Goal: Participate in discussion

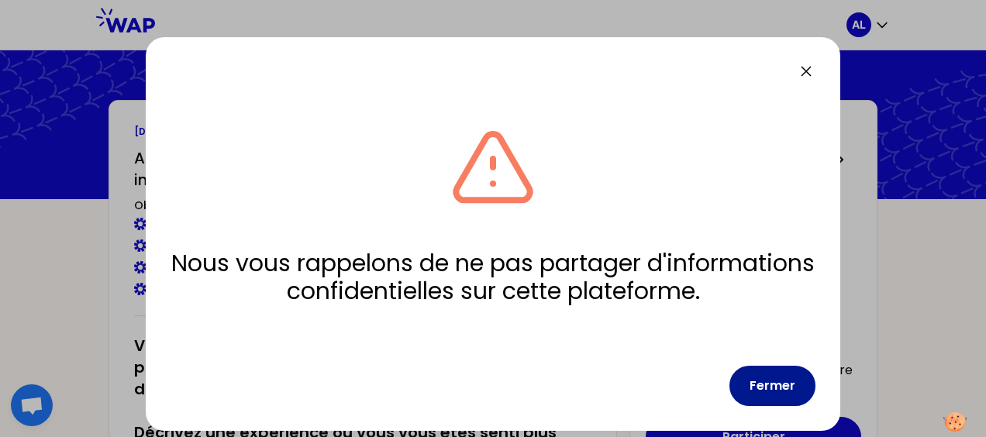
click at [772, 386] on button "Fermer" at bounding box center [773, 386] width 86 height 40
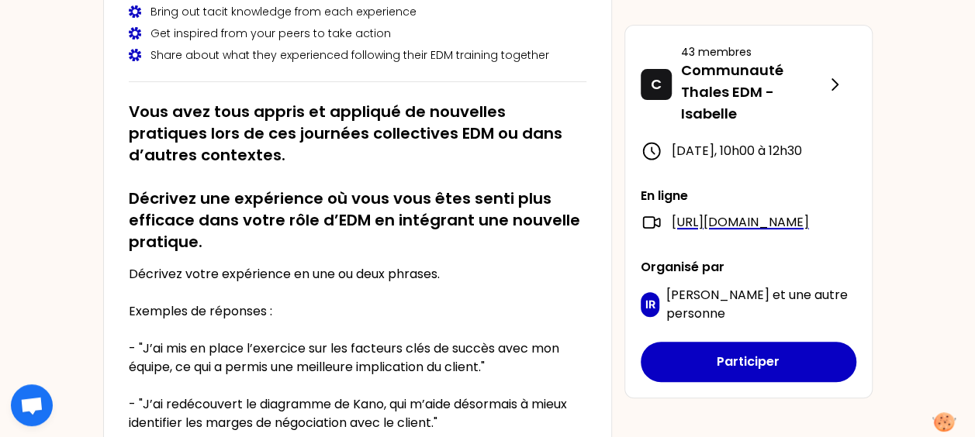
scroll to position [310, 0]
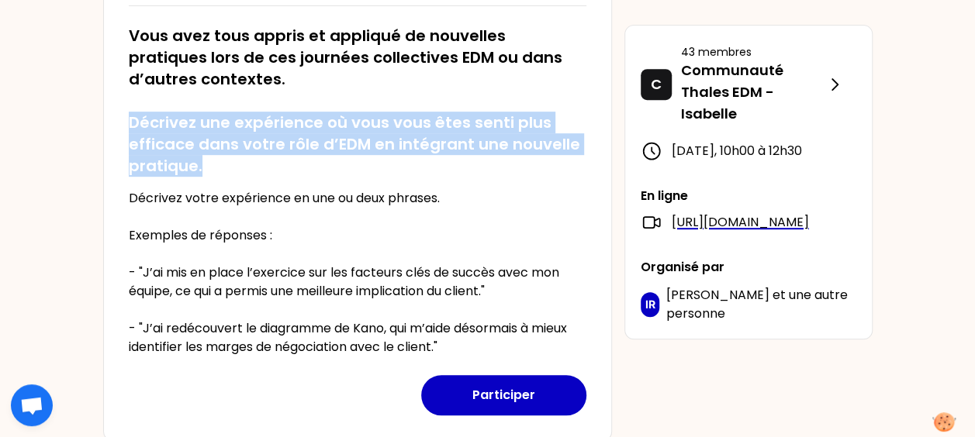
drag, startPoint x: 131, startPoint y: 127, endPoint x: 277, endPoint y: 165, distance: 150.6
click at [277, 165] on h2 "Vous avez tous appris et appliqué de nouvelles pratiques lors de ces journées c…" at bounding box center [357, 101] width 457 height 152
drag, startPoint x: 277, startPoint y: 165, endPoint x: 243, endPoint y: 175, distance: 34.8
click at [243, 175] on h2 "Vous avez tous appris et appliqué de nouvelles pratiques lors de ces journées c…" at bounding box center [357, 101] width 457 height 152
click at [206, 168] on h2 "Vous avez tous appris et appliqué de nouvelles pratiques lors de ces journées c…" at bounding box center [357, 101] width 457 height 152
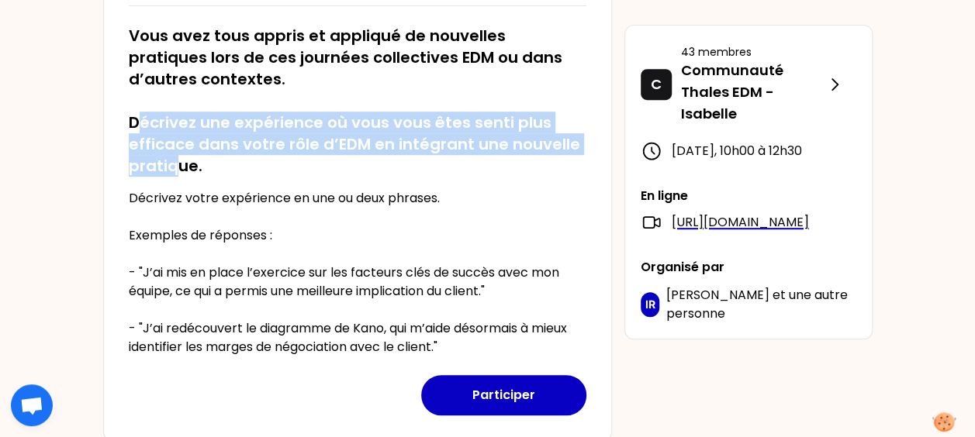
drag, startPoint x: 142, startPoint y: 123, endPoint x: 180, endPoint y: 171, distance: 60.7
click at [180, 171] on h2 "Vous avez tous appris et appliqué de nouvelles pratiques lors de ces journées c…" at bounding box center [357, 101] width 457 height 152
drag, startPoint x: 180, startPoint y: 171, endPoint x: 285, endPoint y: 214, distance: 113.3
click at [285, 214] on p "Décrivez votre expérience en une ou deux phrases. Exemples de réponses : - "J’a…" at bounding box center [357, 272] width 457 height 167
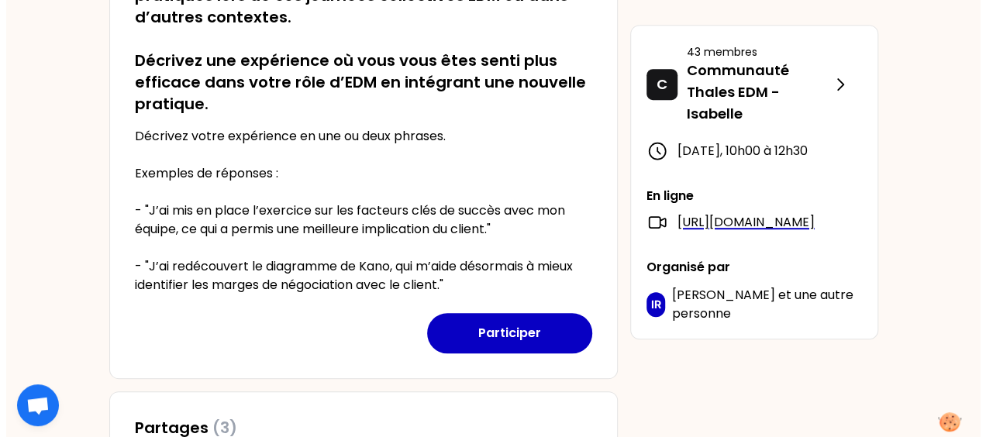
scroll to position [375, 0]
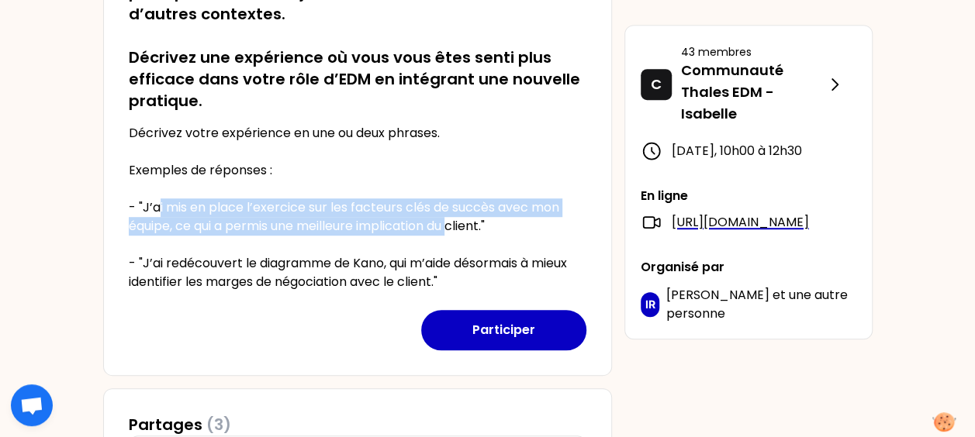
drag, startPoint x: 257, startPoint y: 213, endPoint x: 454, endPoint y: 231, distance: 197.7
click at [454, 231] on p "Décrivez votre expérience en une ou deux phrases. Exemples de réponses : - "J’a…" at bounding box center [357, 207] width 457 height 167
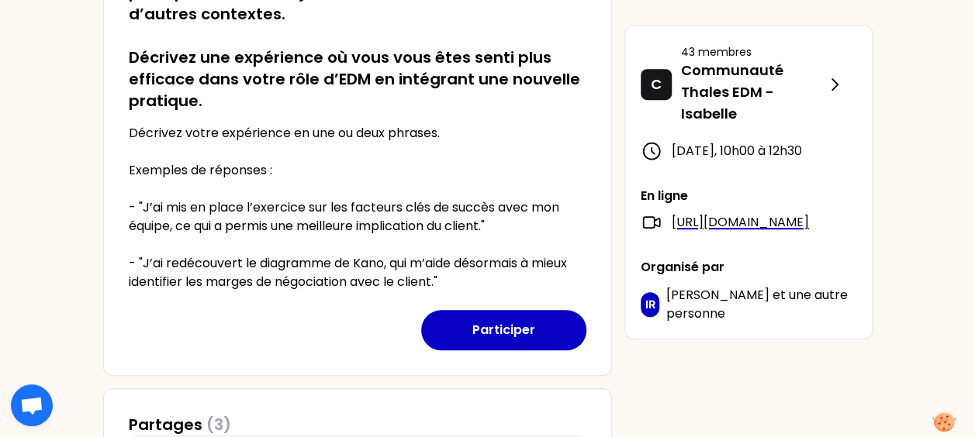
drag, startPoint x: 454, startPoint y: 231, endPoint x: 494, endPoint y: 231, distance: 39.5
click at [494, 231] on p "Décrivez votre expérience en une ou deux phrases. Exemples de réponses : - "J’a…" at bounding box center [357, 207] width 457 height 167
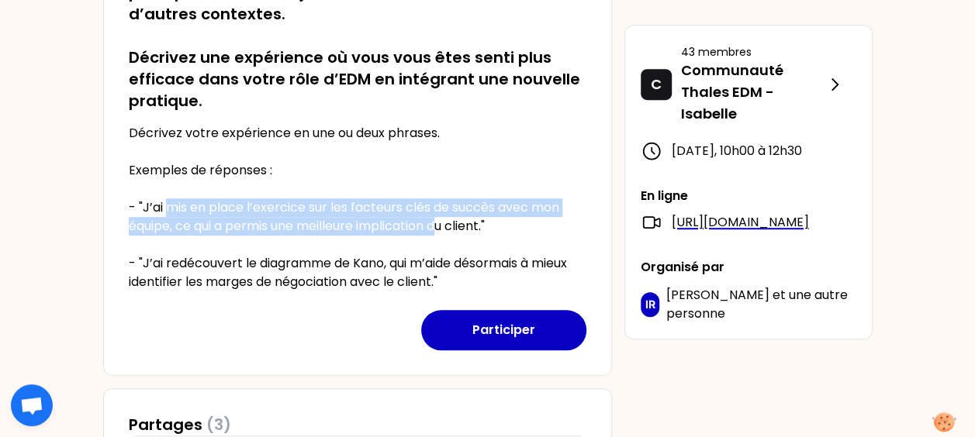
drag, startPoint x: 287, startPoint y: 212, endPoint x: 450, endPoint y: 220, distance: 163.0
click at [450, 220] on p "Décrivez votre expérience en une ou deux phrases. Exemples de réponses : - "J’a…" at bounding box center [357, 207] width 457 height 167
drag, startPoint x: 450, startPoint y: 220, endPoint x: 395, endPoint y: 220, distance: 55.0
click at [395, 220] on p "Décrivez votre expérience en une ou deux phrases. Exemples de réponses : - "J’a…" at bounding box center [357, 207] width 457 height 167
click at [395, 219] on p "Décrivez votre expérience en une ou deux phrases. Exemples de réponses : - "J’a…" at bounding box center [357, 207] width 457 height 167
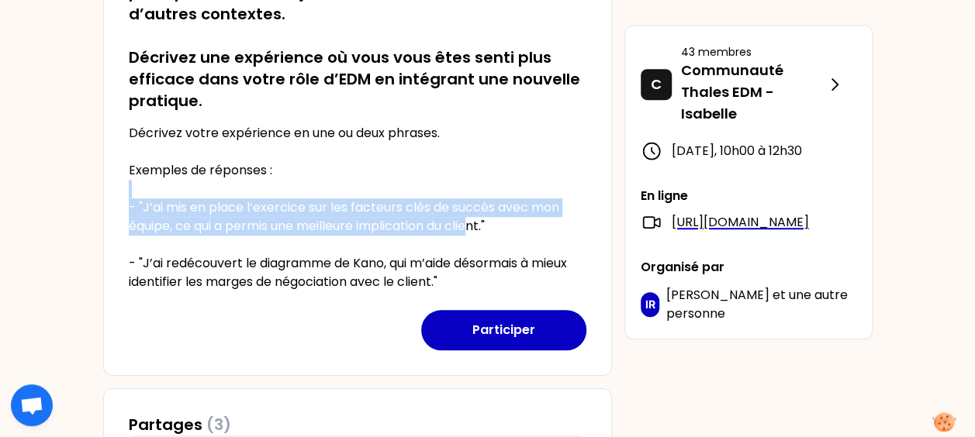
drag, startPoint x: 481, startPoint y: 223, endPoint x: 153, endPoint y: 195, distance: 329.1
click at [153, 195] on p "Décrivez votre expérience en une ou deux phrases. Exemples de réponses : - "J’a…" at bounding box center [357, 207] width 457 height 167
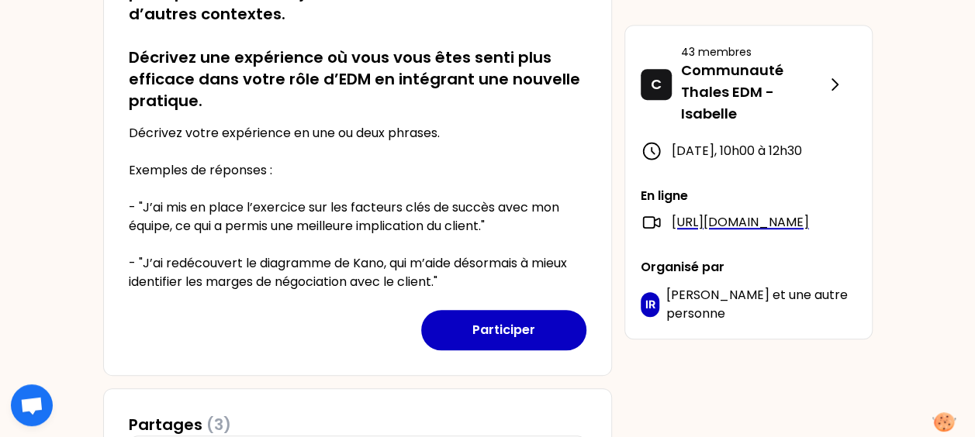
drag, startPoint x: 153, startPoint y: 195, endPoint x: 171, endPoint y: 257, distance: 64.5
click at [181, 258] on p "Décrivez votre expérience en une ou deux phrases. Exemples de réponses : - "J’a…" at bounding box center [357, 207] width 457 height 167
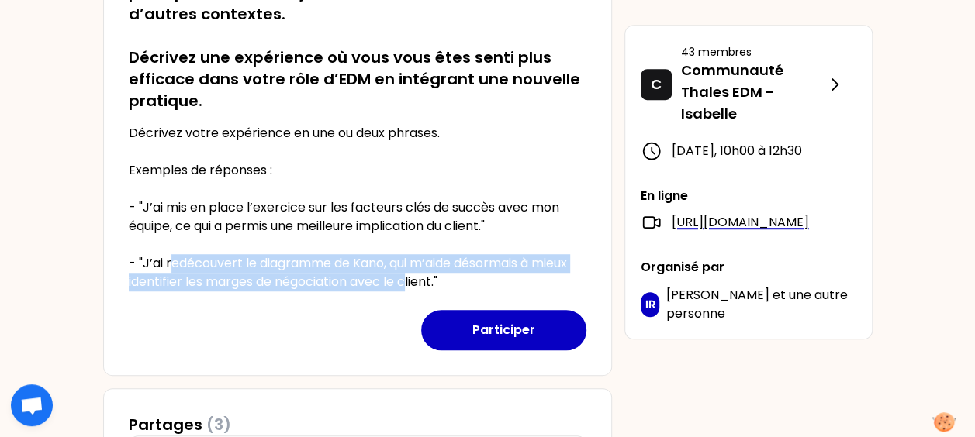
drag, startPoint x: 282, startPoint y: 264, endPoint x: 407, endPoint y: 288, distance: 127.3
click at [407, 288] on p "Décrivez votre expérience en une ou deux phrases. Exemples de réponses : - "J’a…" at bounding box center [357, 207] width 457 height 167
drag, startPoint x: 407, startPoint y: 288, endPoint x: 323, endPoint y: 273, distance: 85.9
click at [324, 273] on p "Décrivez votre expérience en une ou deux phrases. Exemples de réponses : - "J’a…" at bounding box center [357, 207] width 457 height 167
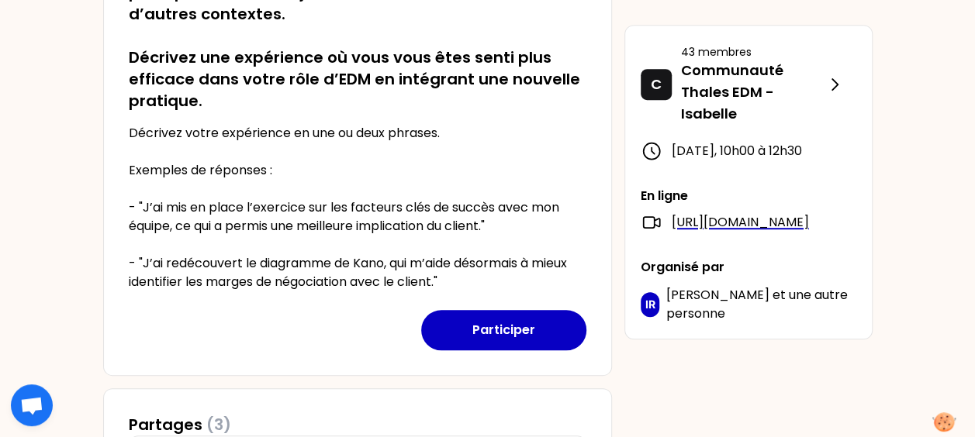
click at [239, 295] on div "Participer" at bounding box center [357, 321] width 457 height 59
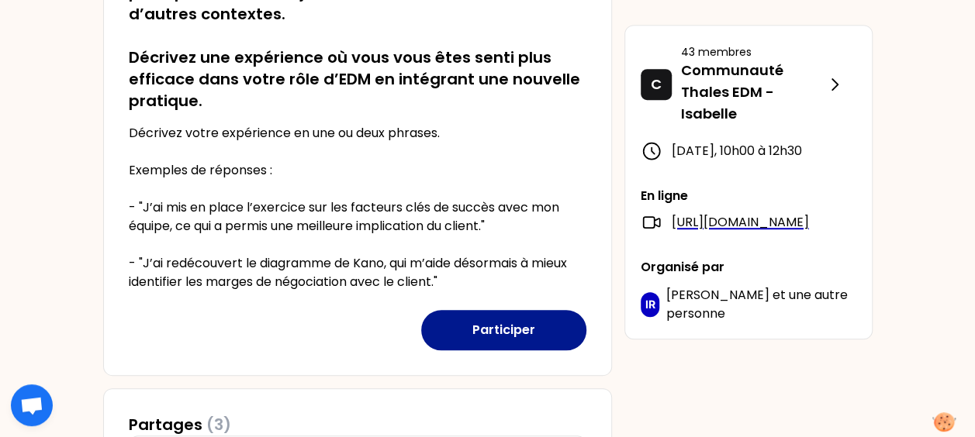
click at [482, 336] on button "Participer" at bounding box center [503, 330] width 165 height 40
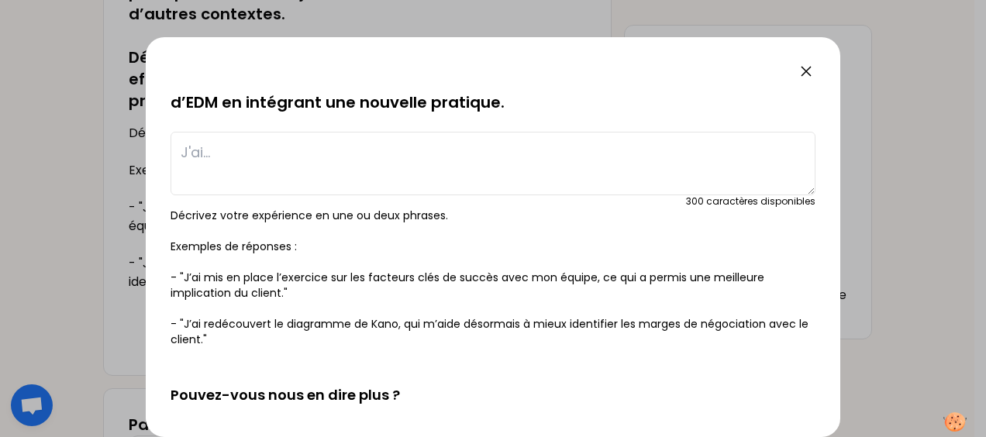
scroll to position [56, 0]
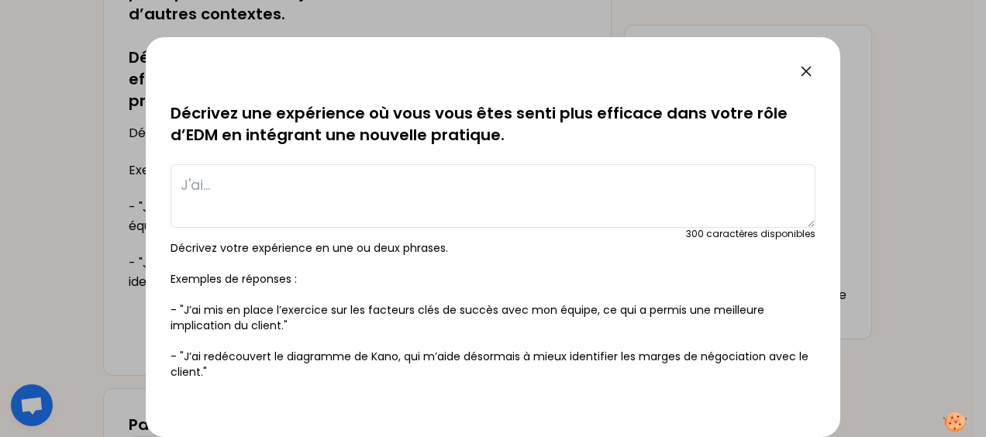
click at [511, 199] on textarea at bounding box center [493, 196] width 645 height 64
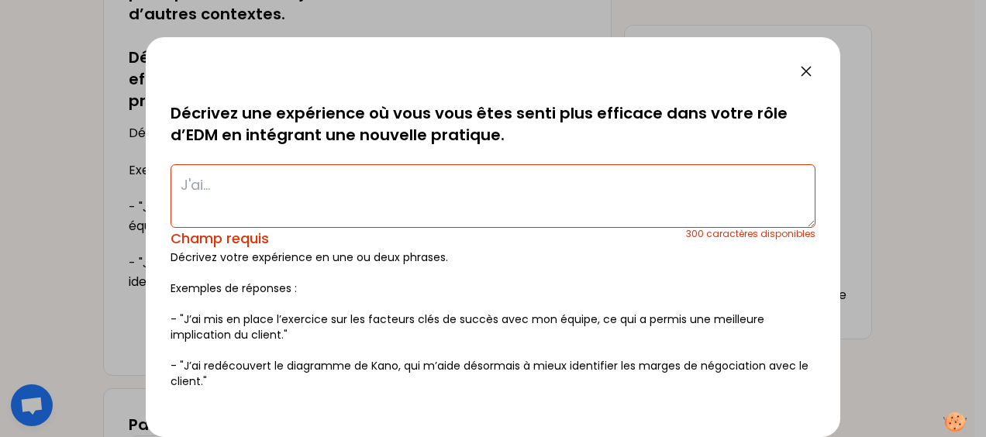
click at [236, 189] on textarea at bounding box center [493, 196] width 645 height 64
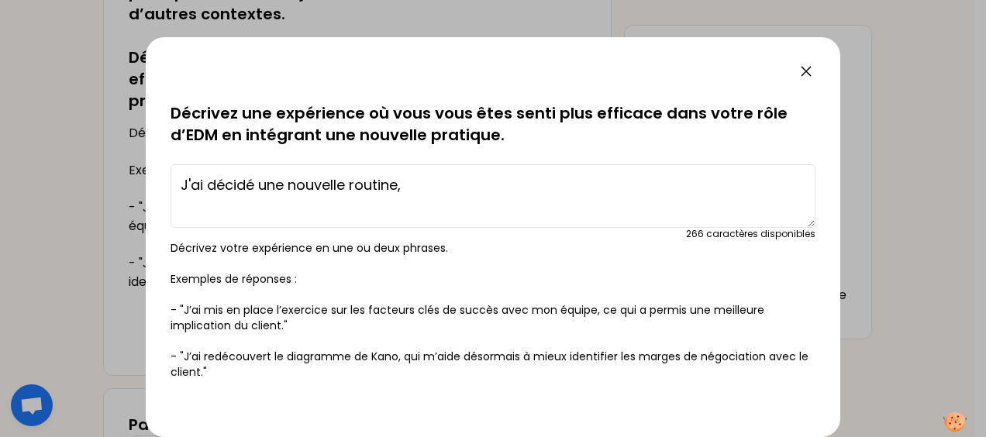
drag, startPoint x: 216, startPoint y: 185, endPoint x: 394, endPoint y: 187, distance: 178.3
click at [394, 187] on textarea "J'ai décidé une nouvelle routine," at bounding box center [493, 196] width 645 height 64
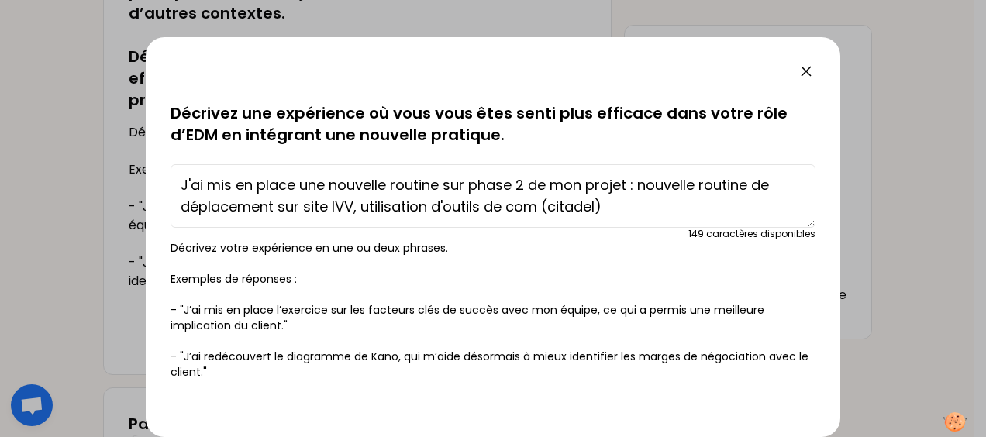
click at [412, 174] on textarea "J'ai mis en place une nouvelle routine sur phase 2 de mon projet : nouvelle rou…" at bounding box center [493, 196] width 645 height 64
drag, startPoint x: 380, startPoint y: 178, endPoint x: 495, endPoint y: 181, distance: 114.8
click at [381, 178] on textarea "J'ai mis en place une nouvelle routine sur phase 2 de mon projet : nouvelle rou…" at bounding box center [493, 196] width 645 height 64
click at [496, 181] on textarea "J'ai mis en place une nouvelle routine sur phase 2 de mon projet : nouvelle rou…" at bounding box center [493, 196] width 645 height 64
click at [535, 181] on textarea "J'ai mis en place une nouvelle routine sur phase 2 de mon projet : nouvelle rou…" at bounding box center [493, 196] width 645 height 64
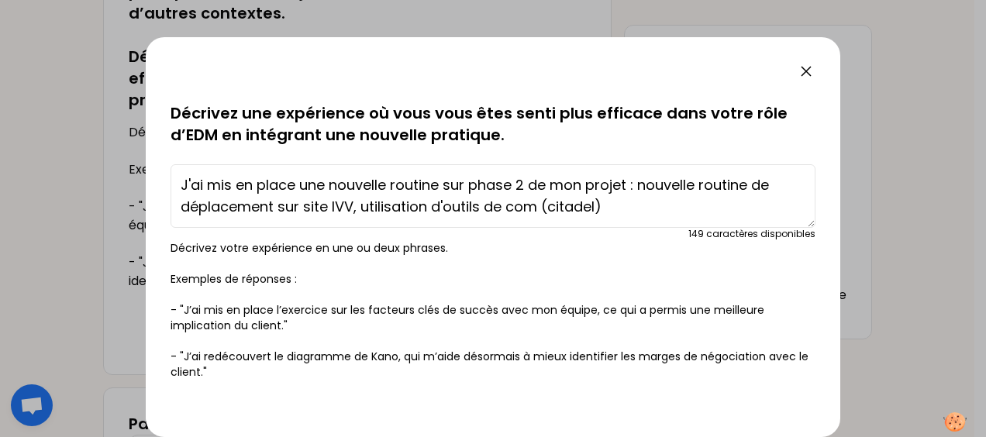
click at [447, 185] on textarea "J'ai mis en place une nouvelle routine sur phase 2 de mon projet : nouvelle rou…" at bounding box center [493, 196] width 645 height 64
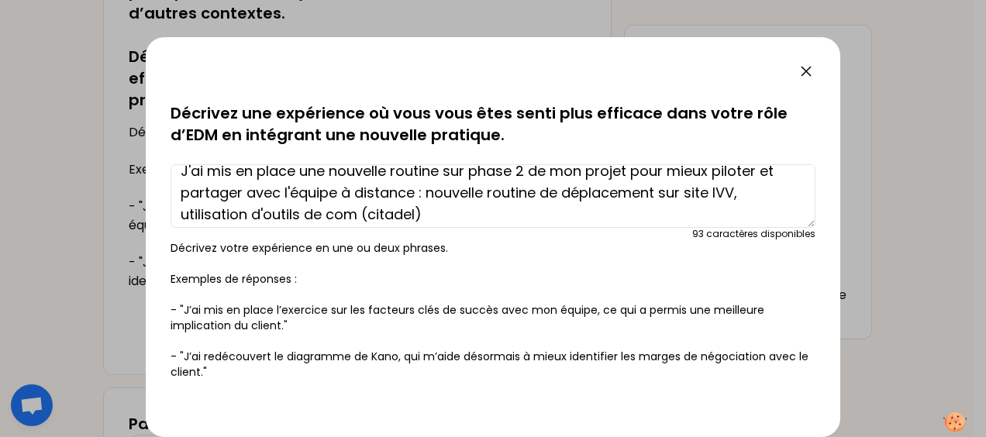
scroll to position [22, 0]
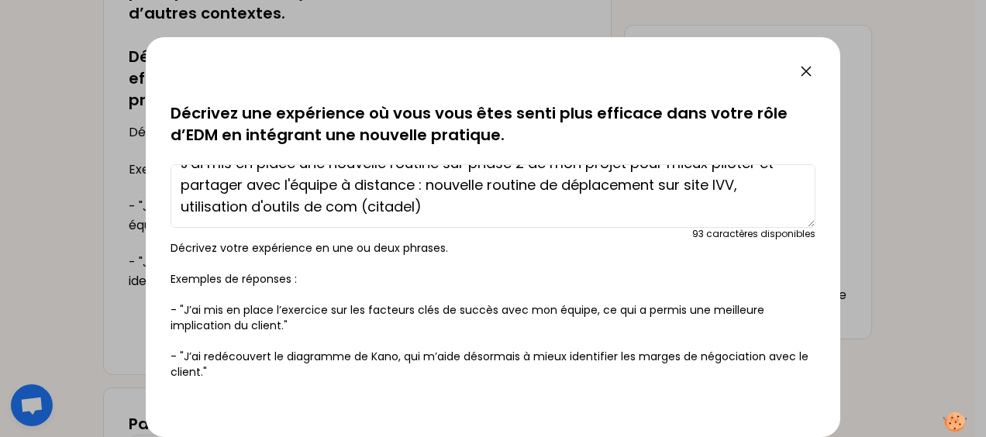
click at [507, 212] on textarea "J'ai mis en place une nouvelle routine sur phase 2 de mon projet pour mieux pil…" at bounding box center [493, 196] width 645 height 64
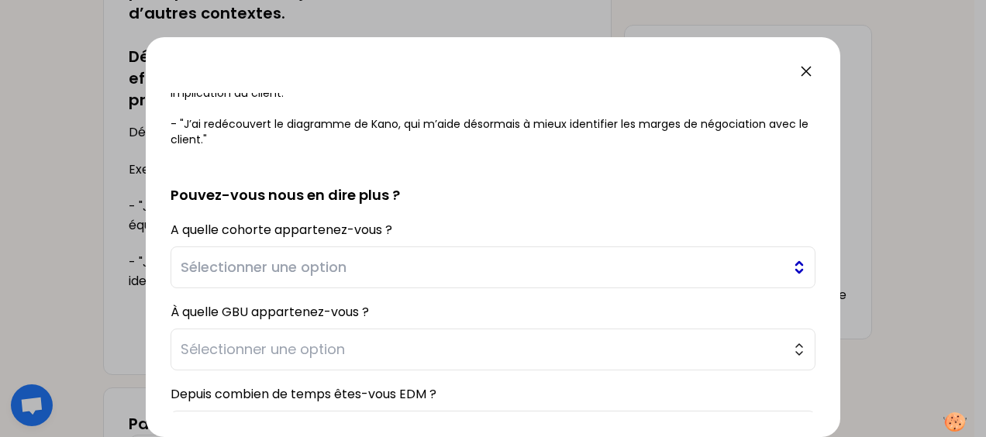
type textarea "J'ai mis en place une nouvelle routine sur phase 2 de mon projet pour mieux pil…"
click at [387, 265] on span "Sélectionner une option" at bounding box center [482, 268] width 603 height 22
drag, startPoint x: 964, startPoint y: 232, endPoint x: 892, endPoint y: 300, distance: 99.8
click at [964, 232] on div at bounding box center [493, 218] width 986 height 437
click at [336, 295] on form "sauvegardé Vous avez tous appris et appliqué de nouvelles pratiques lors de ces…" at bounding box center [493, 180] width 645 height 750
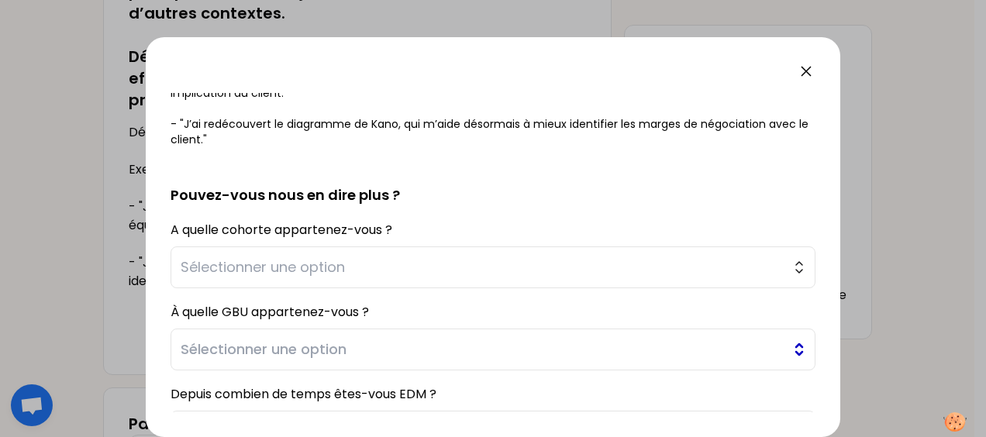
click at [344, 345] on span "Sélectionner une option" at bounding box center [482, 350] width 603 height 22
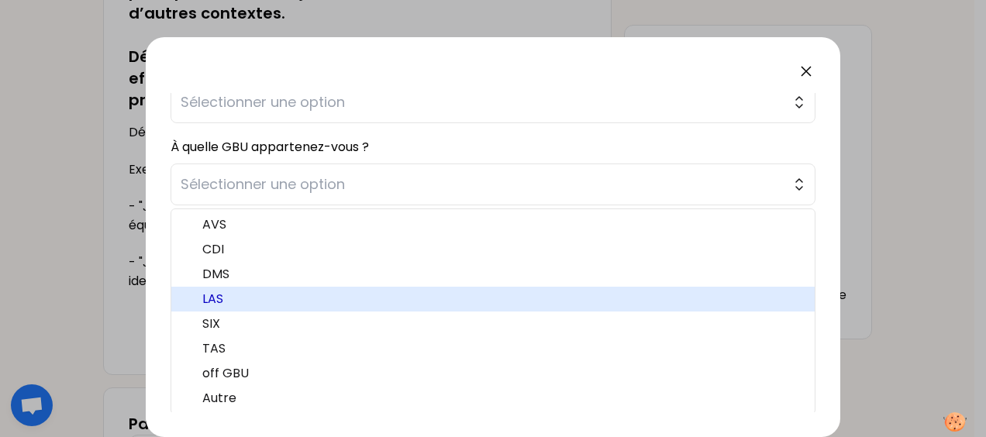
click at [295, 299] on span "LAS" at bounding box center [502, 299] width 600 height 19
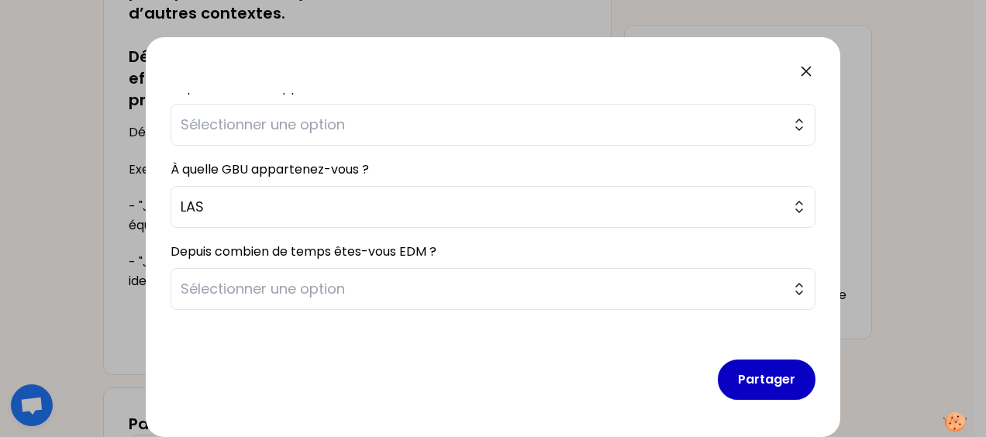
scroll to position [429, 0]
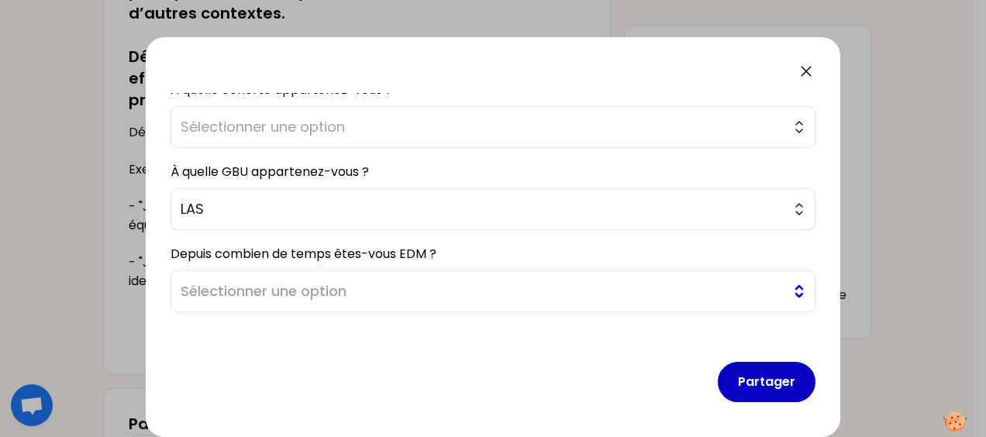
click at [315, 298] on span "Sélectionner une option" at bounding box center [482, 292] width 603 height 22
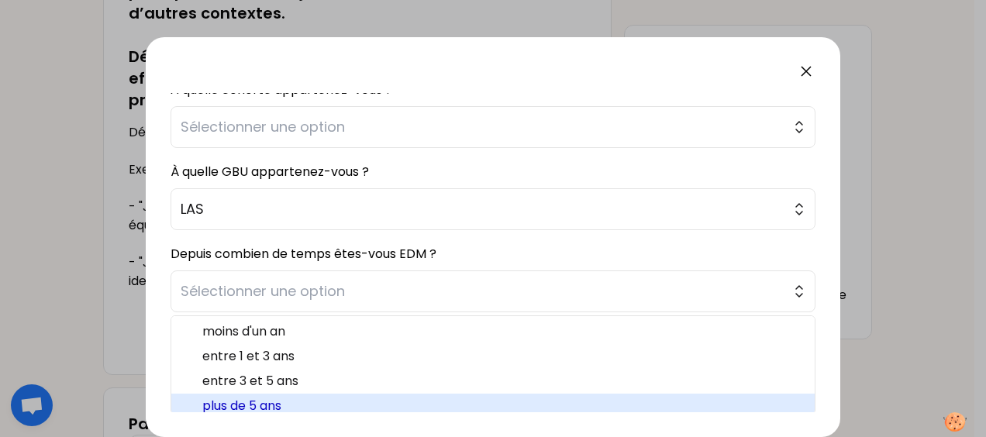
click at [288, 398] on span "plus de 5 ans" at bounding box center [502, 406] width 600 height 19
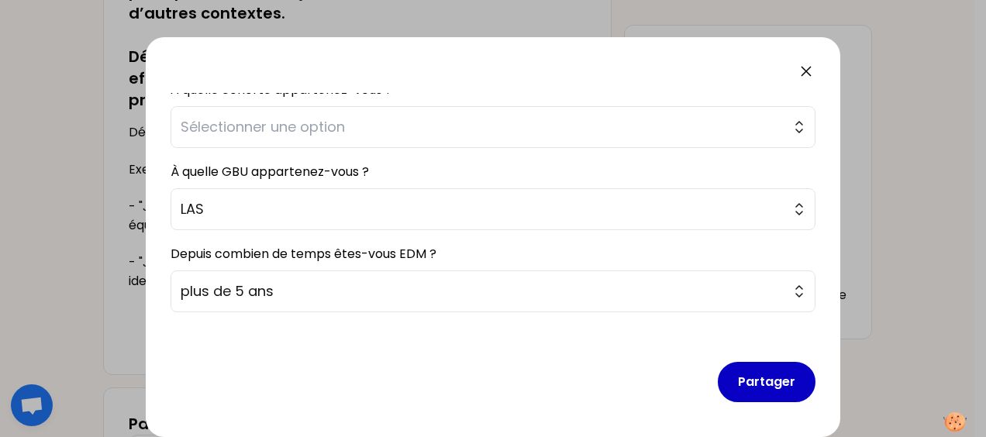
click at [153, 260] on div "sauvegarde en cours... Vous avez tous appris et appliqué de nouvelles pratiques…" at bounding box center [493, 237] width 695 height 400
click at [340, 124] on span "Sélectionner une option" at bounding box center [482, 127] width 603 height 22
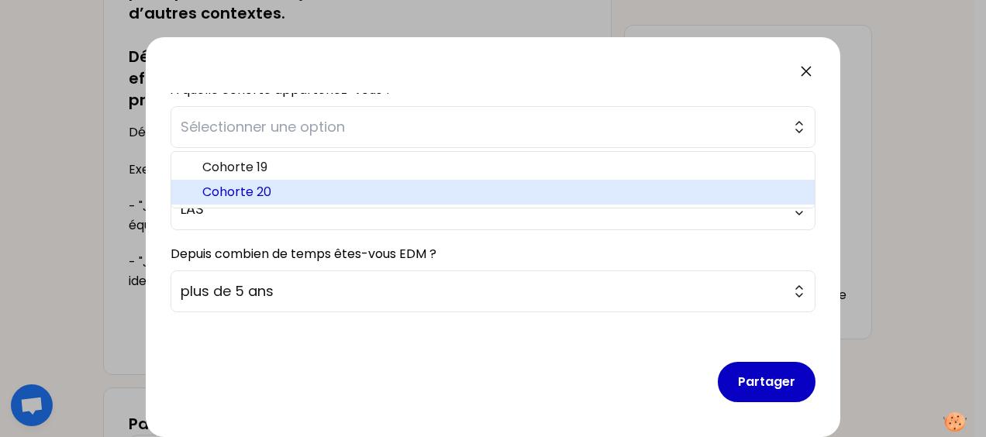
click at [302, 183] on span "Cohorte 20" at bounding box center [502, 192] width 600 height 19
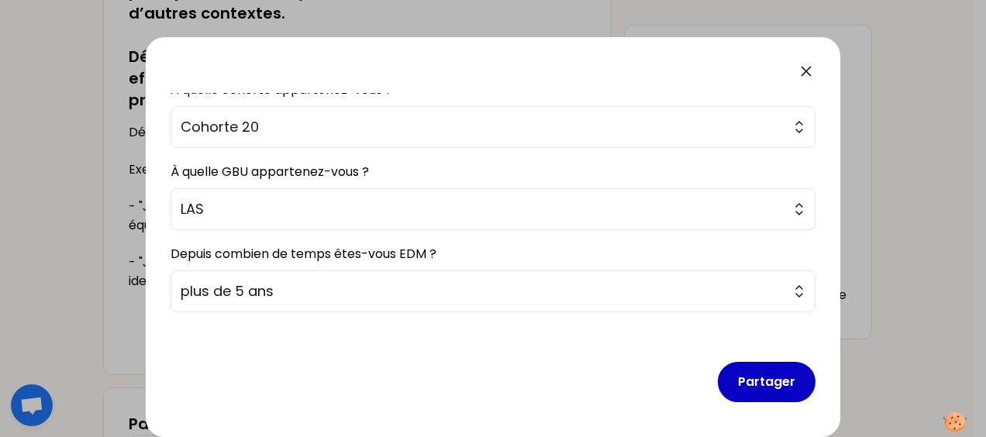
click at [272, 357] on div "Partager" at bounding box center [493, 370] width 645 height 90
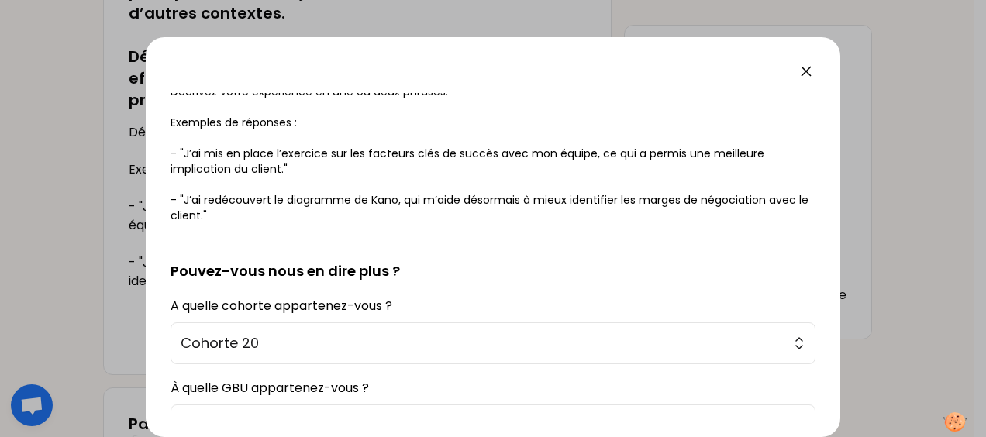
scroll to position [22, 0]
click at [400, 347] on span "Cohorte 20" at bounding box center [482, 344] width 603 height 22
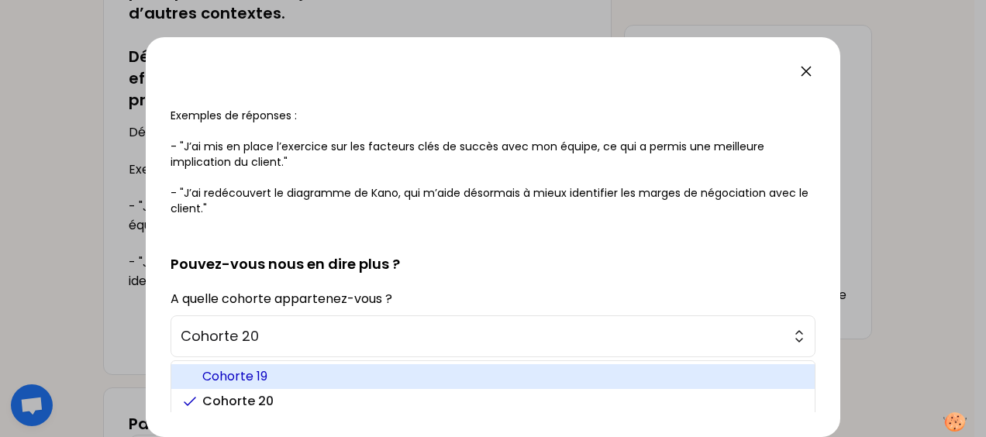
click at [312, 374] on span "Cohorte 19" at bounding box center [502, 376] width 600 height 19
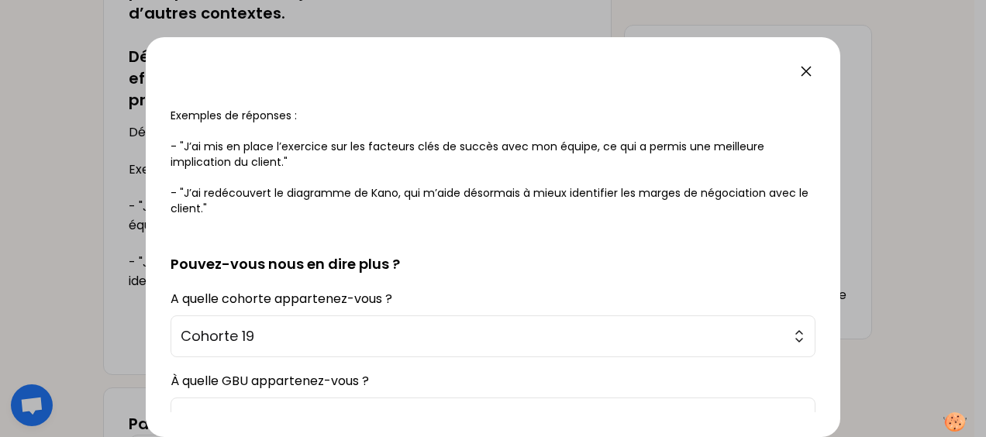
click at [394, 294] on div "A quelle cohorte appartenez-vous ? Cohorte 19" at bounding box center [493, 323] width 645 height 70
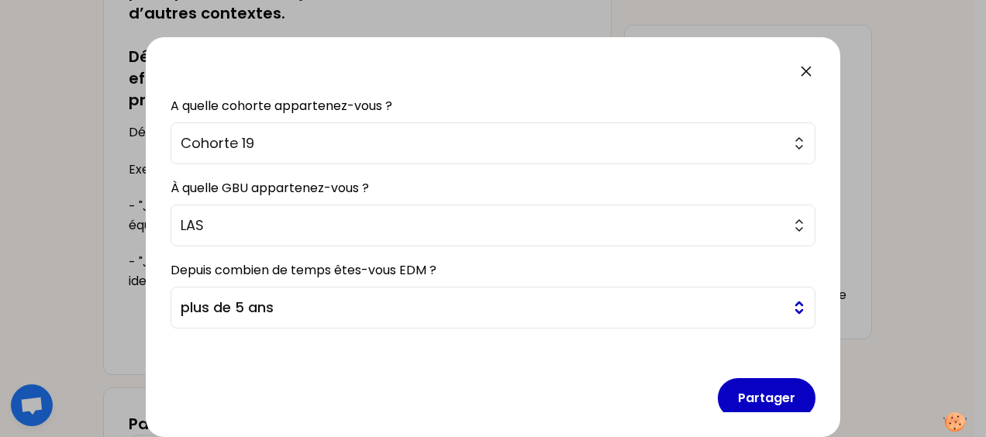
scroll to position [429, 0]
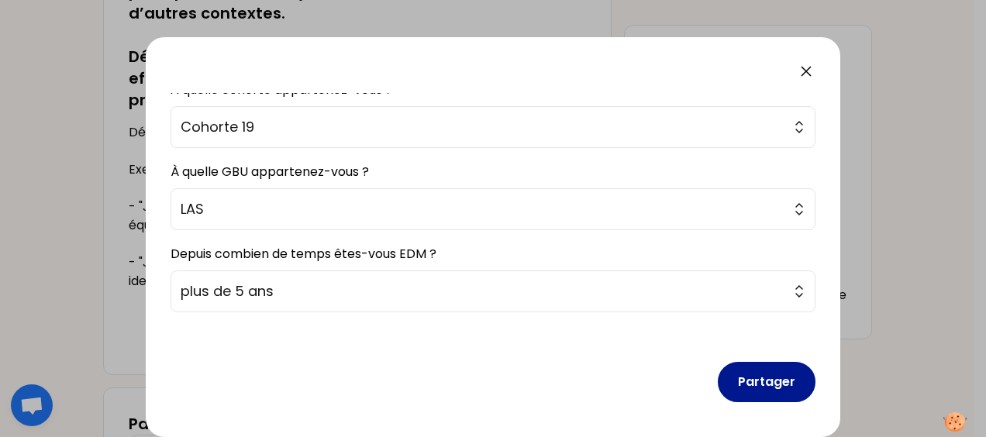
click at [734, 381] on button "Partager" at bounding box center [767, 382] width 98 height 40
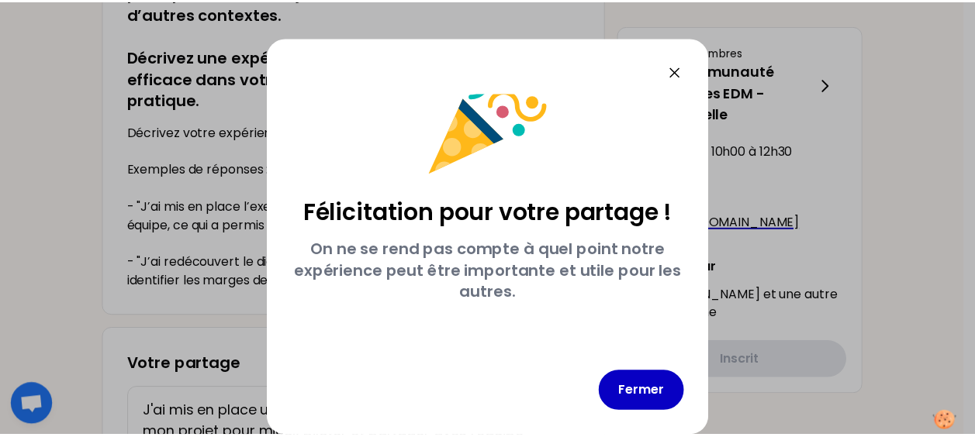
scroll to position [43, 0]
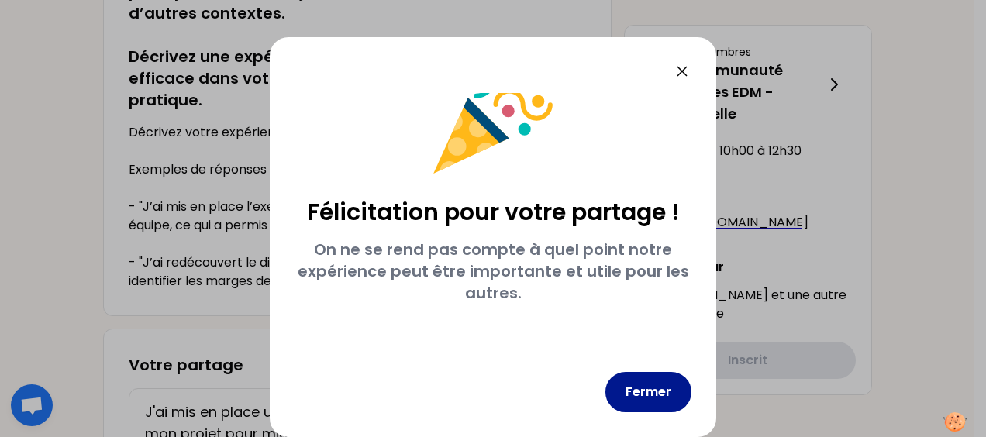
click at [637, 395] on button "Fermer" at bounding box center [648, 392] width 86 height 40
